Goal: Information Seeking & Learning: Learn about a topic

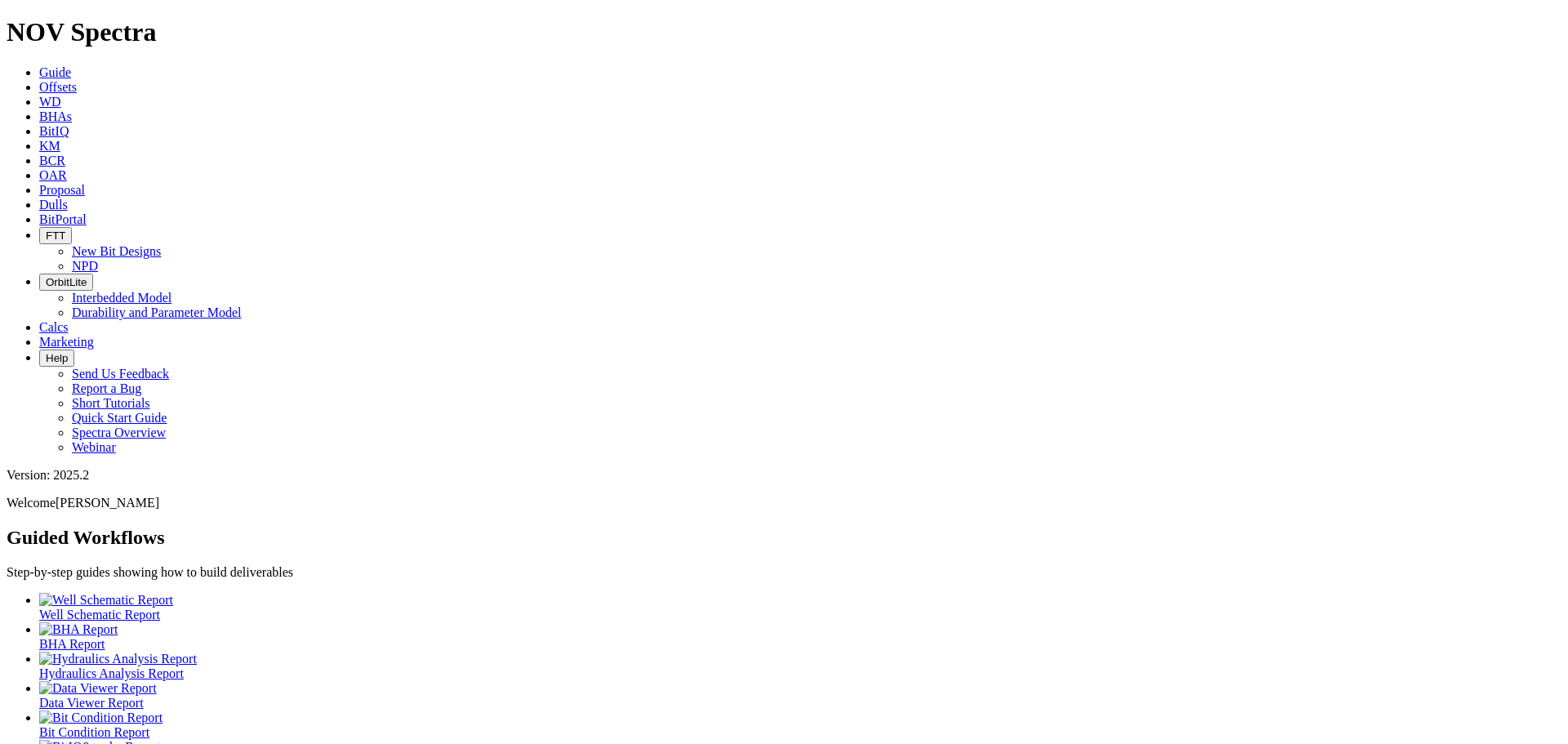
click at [77, 80] on link "Offsets" at bounding box center [57, 86] width 37 height 14
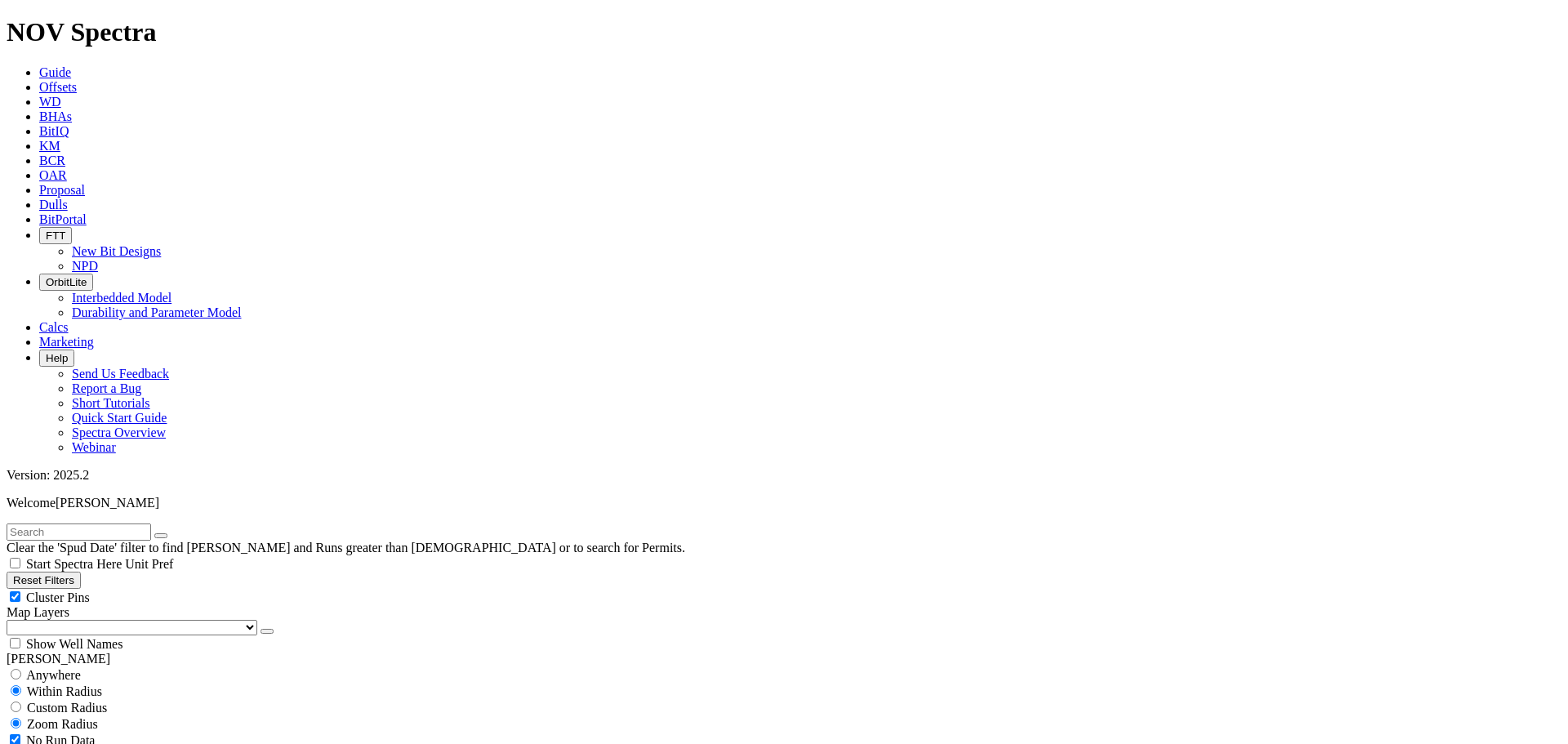
click at [102, 620] on select "US Counties [GEOGRAPHIC_DATA], [GEOGRAPHIC_DATA] [GEOGRAPHIC_DATA], [GEOGRAPHIC…" at bounding box center [132, 627] width 250 height 15
click at [12, 620] on select "US Counties [GEOGRAPHIC_DATA], [GEOGRAPHIC_DATA] [GEOGRAPHIC_DATA], [GEOGRAPHIC…" at bounding box center [132, 627] width 250 height 15
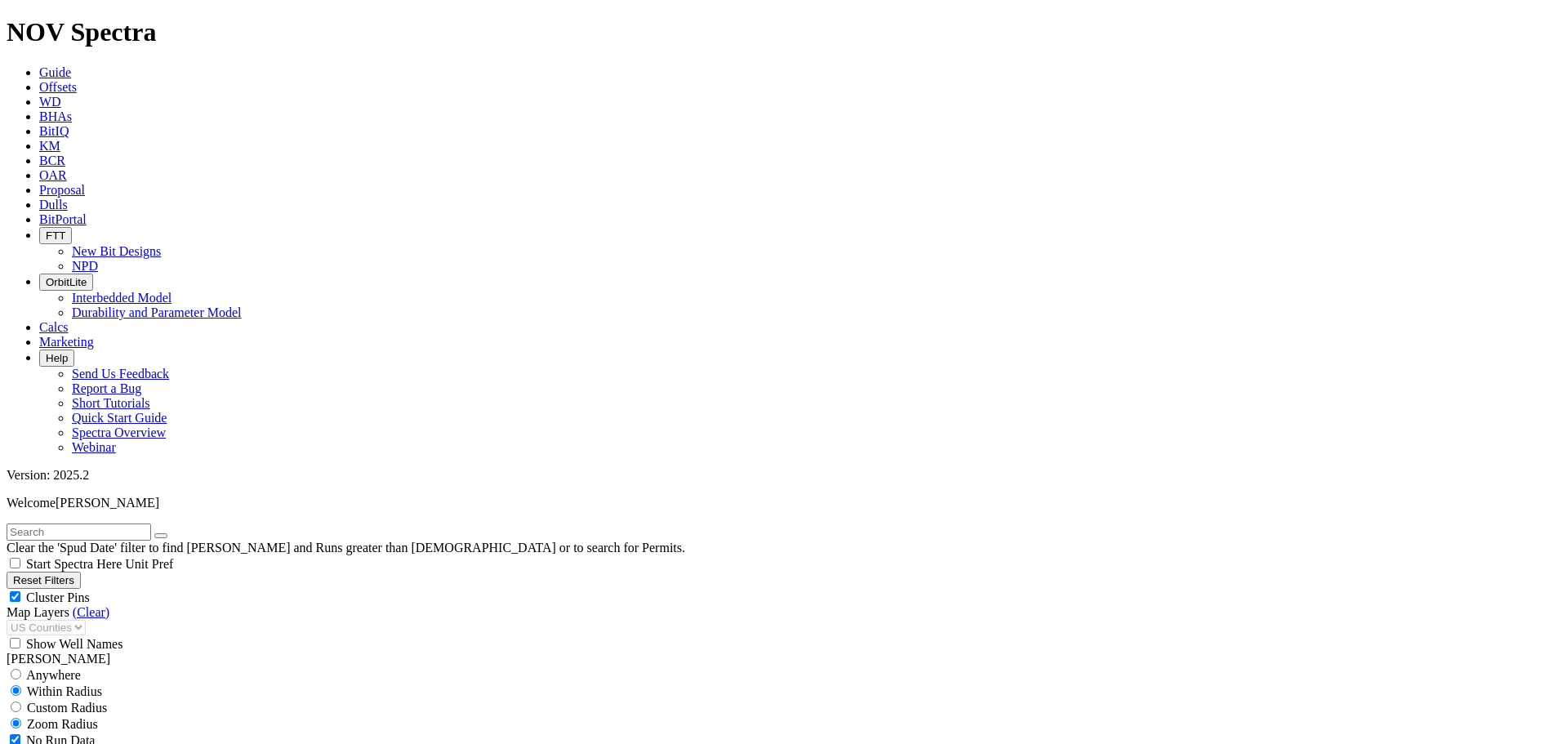
scroll to position [490, 0]
select select "17.5"
checkbox input "false"
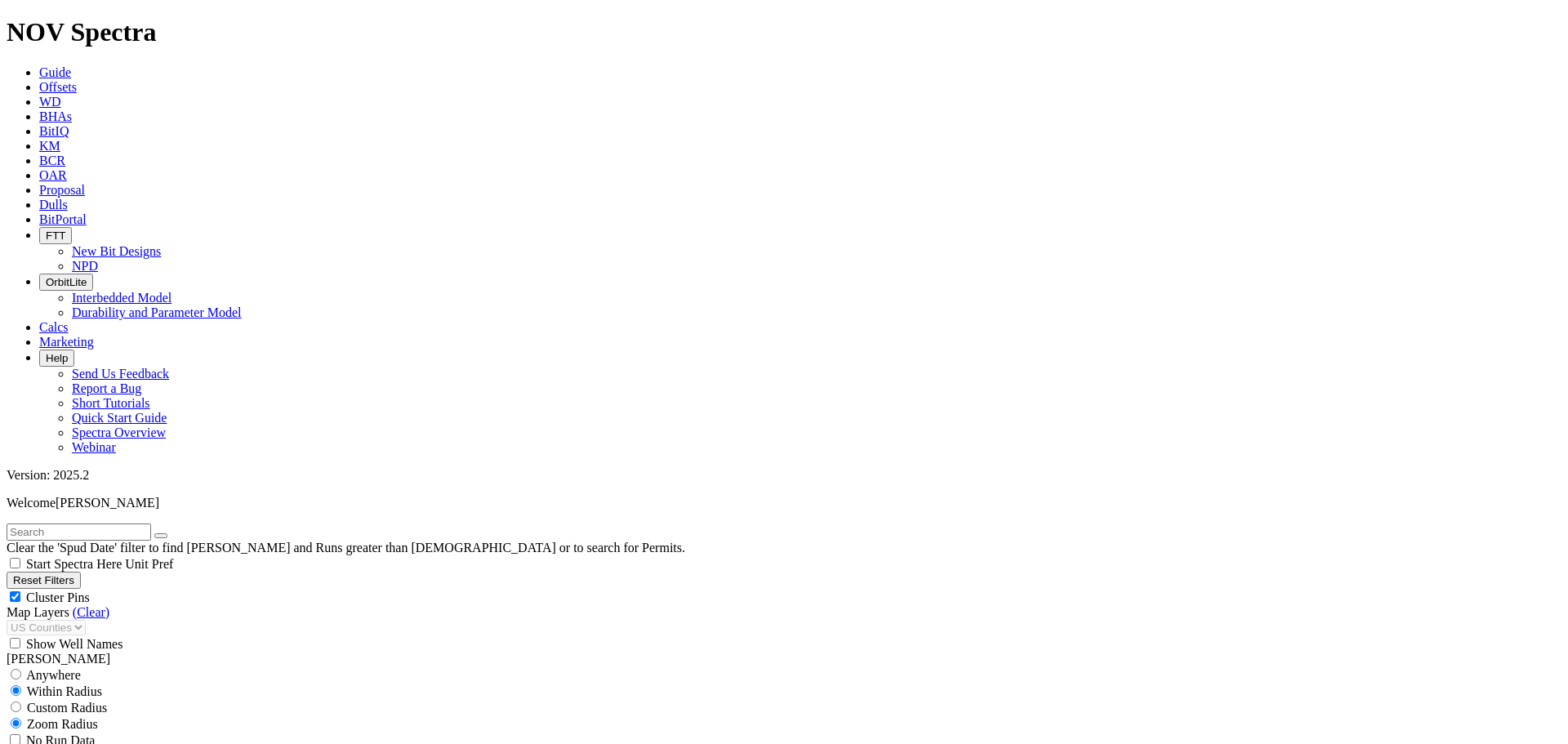
select select "? number:17.5 ?"
select select
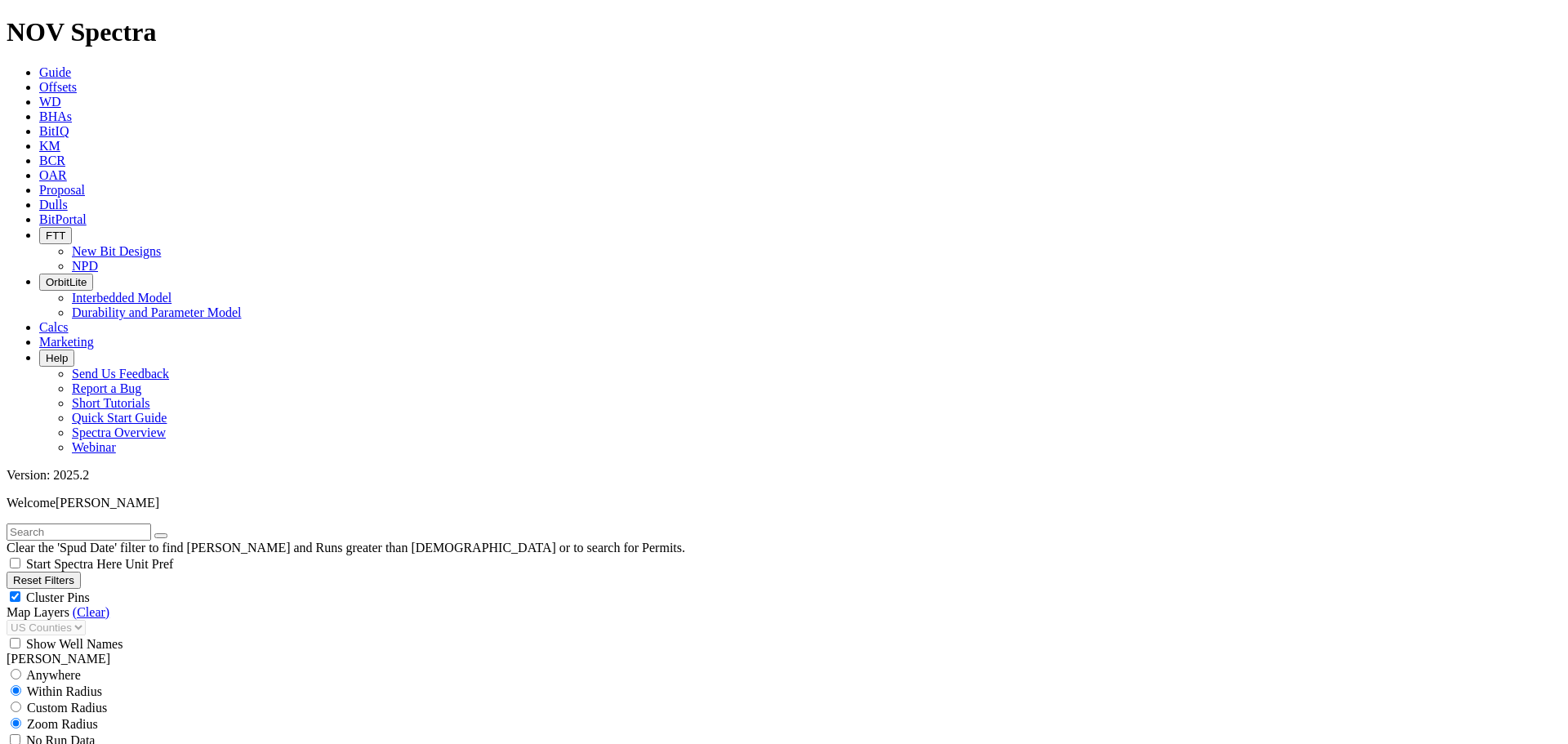
type input "[DATE]"
